Goal: Task Accomplishment & Management: Use online tool/utility

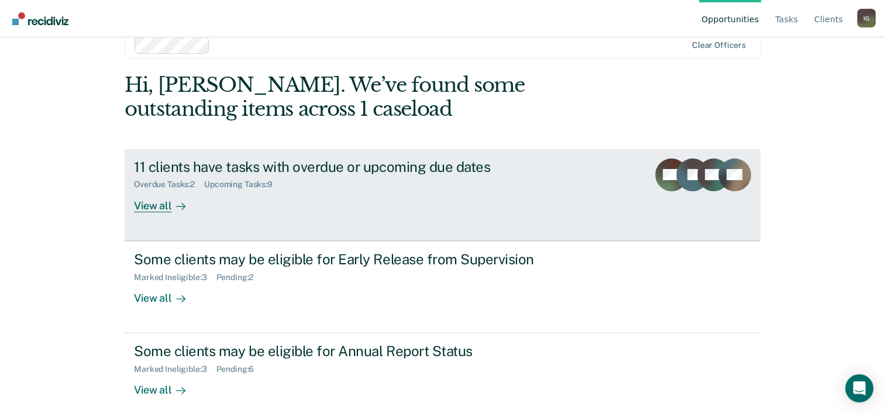
scroll to position [36, 0]
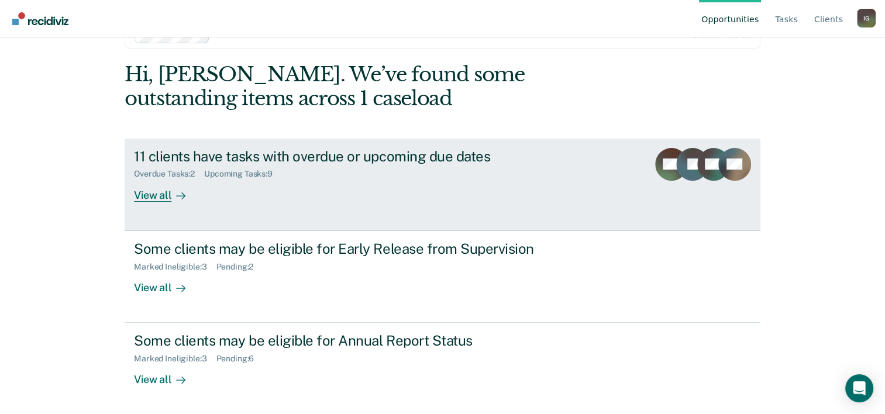
click at [393, 166] on div "Overdue Tasks : 2 Upcoming Tasks : 9" at bounding box center [339, 171] width 411 height 15
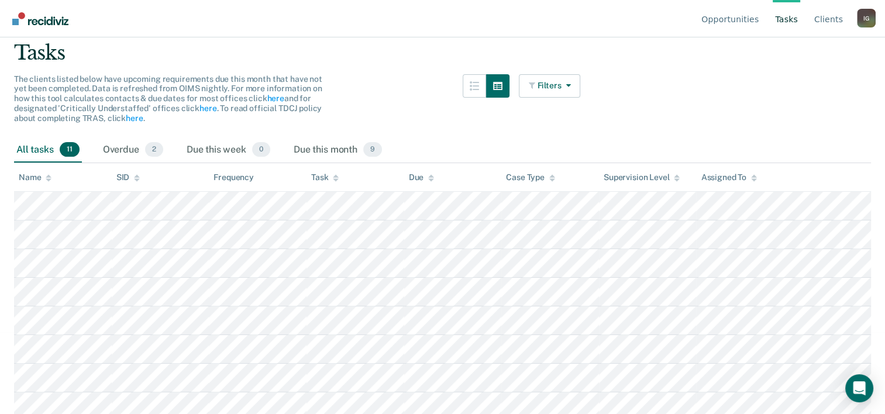
scroll to position [174, 0]
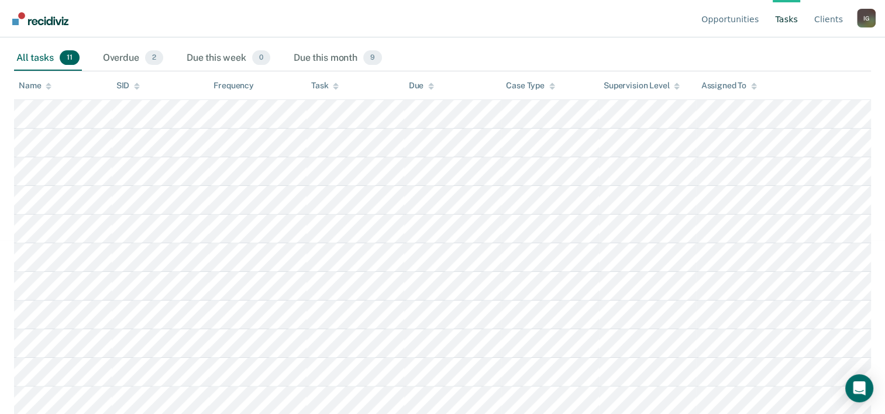
click at [157, 66] on div "Overdue 2" at bounding box center [133, 59] width 65 height 26
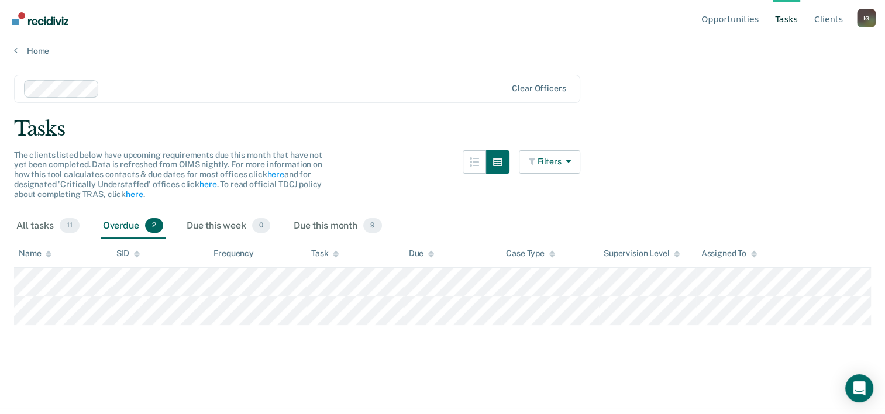
scroll to position [0, 0]
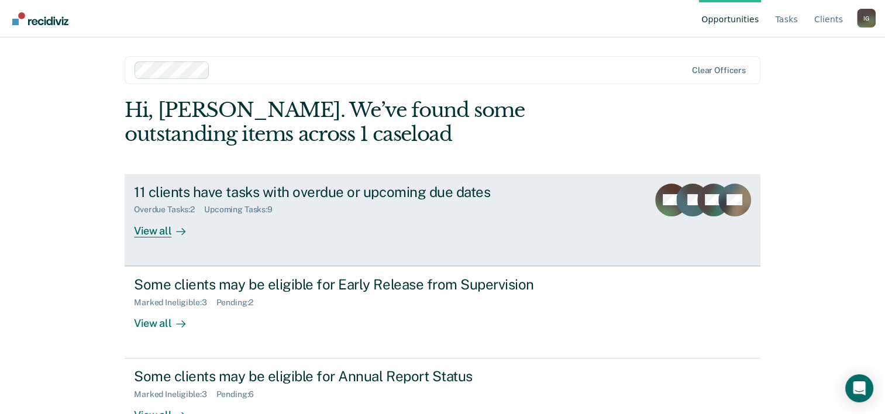
click at [368, 208] on div "Overdue Tasks : 2 Upcoming Tasks : 9" at bounding box center [339, 207] width 411 height 15
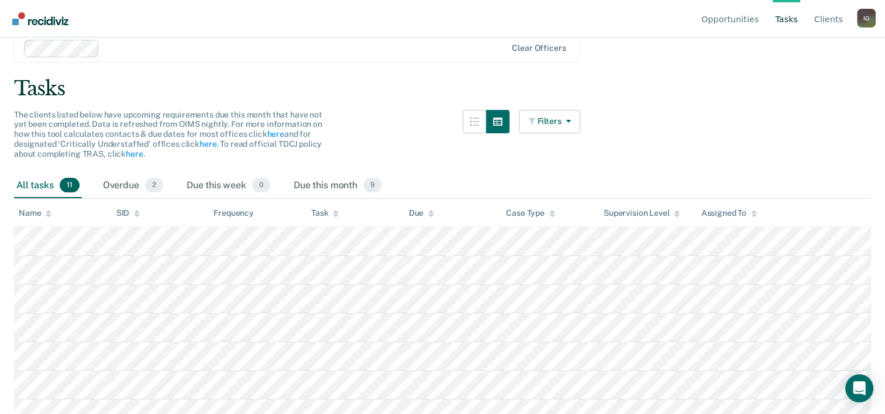
scroll to position [59, 0]
